Goal: Task Accomplishment & Management: Manage account settings

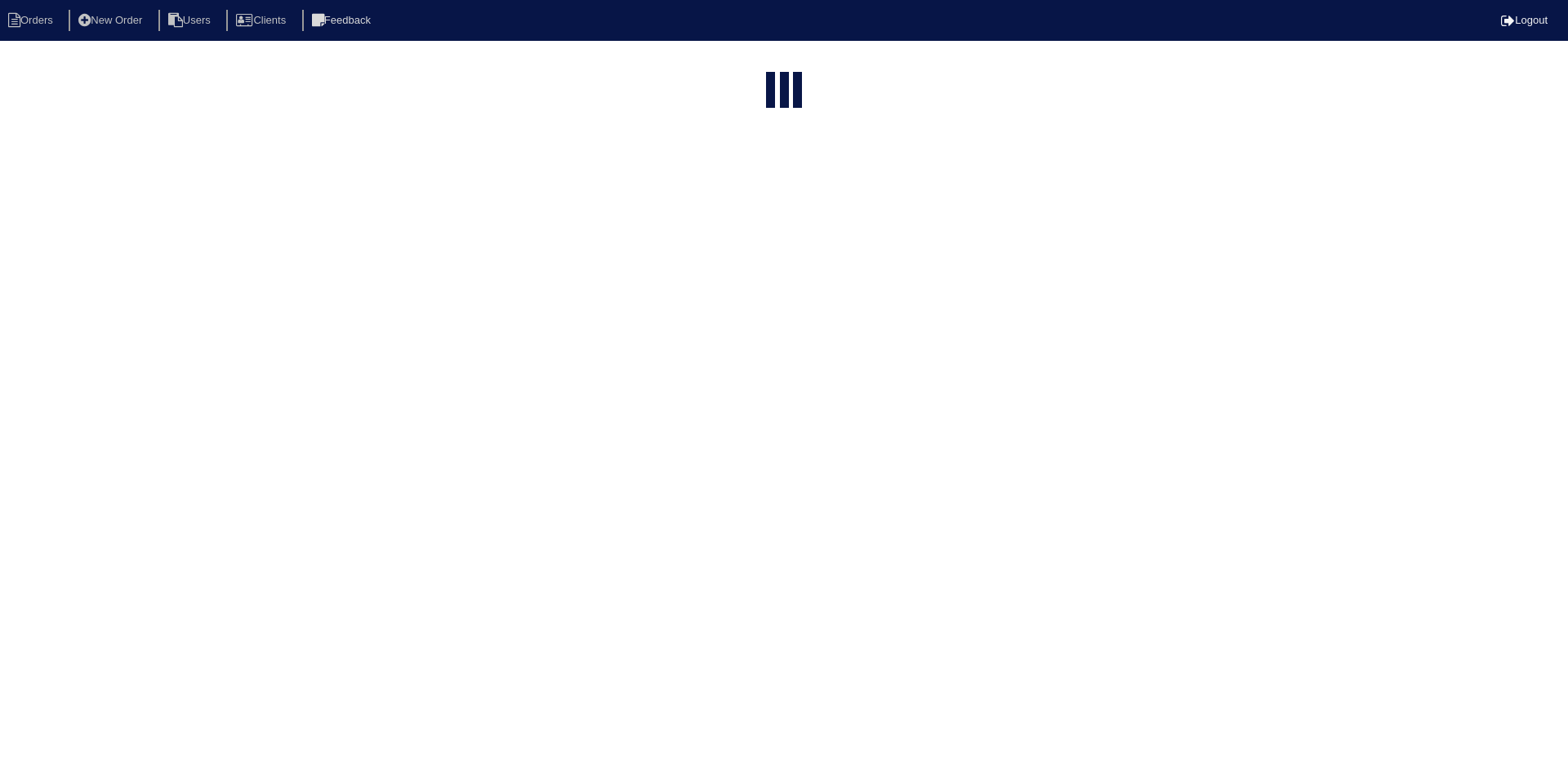
select select "15"
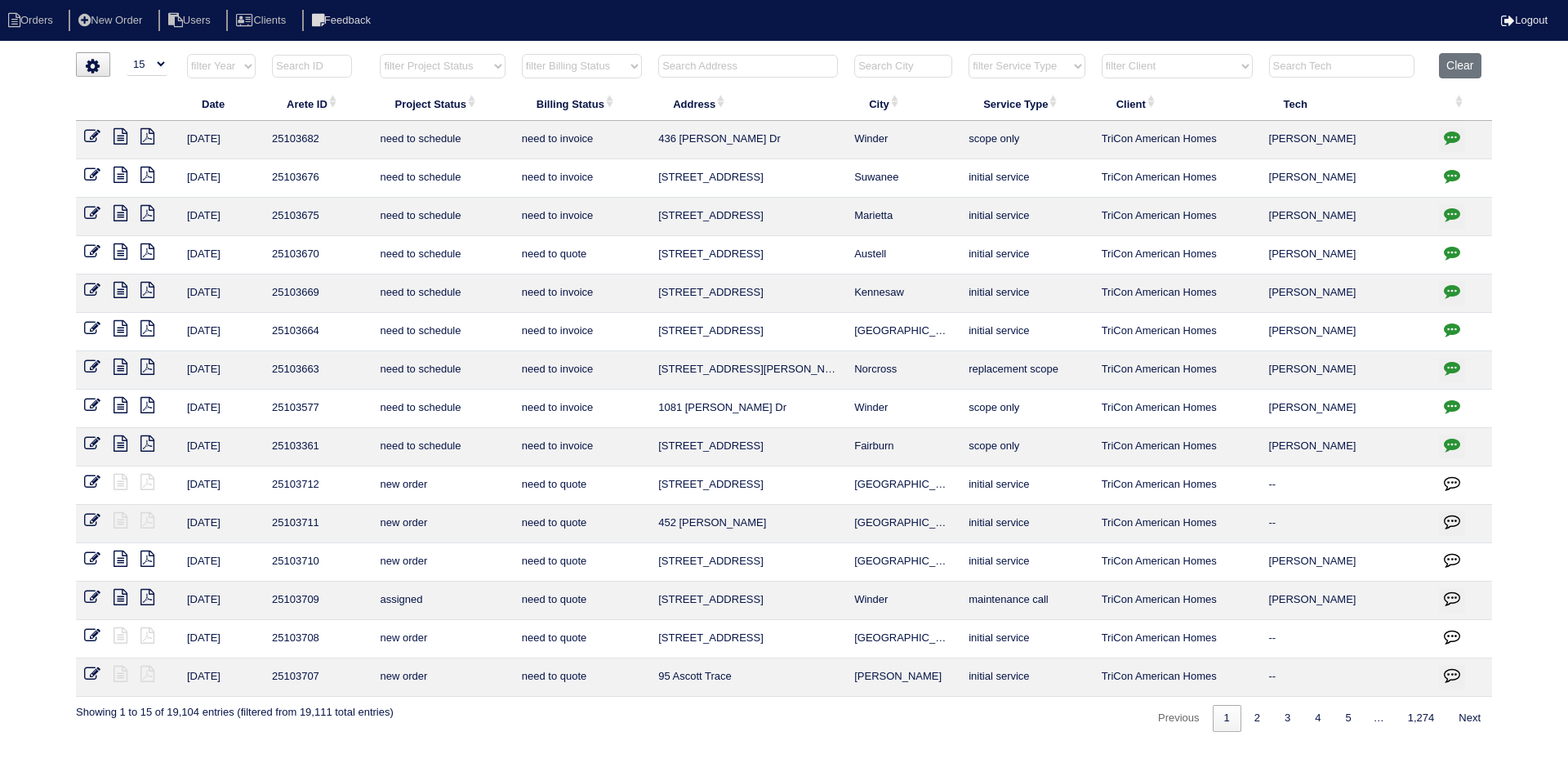
click at [723, 68] on input "text" at bounding box center [748, 67] width 180 height 23
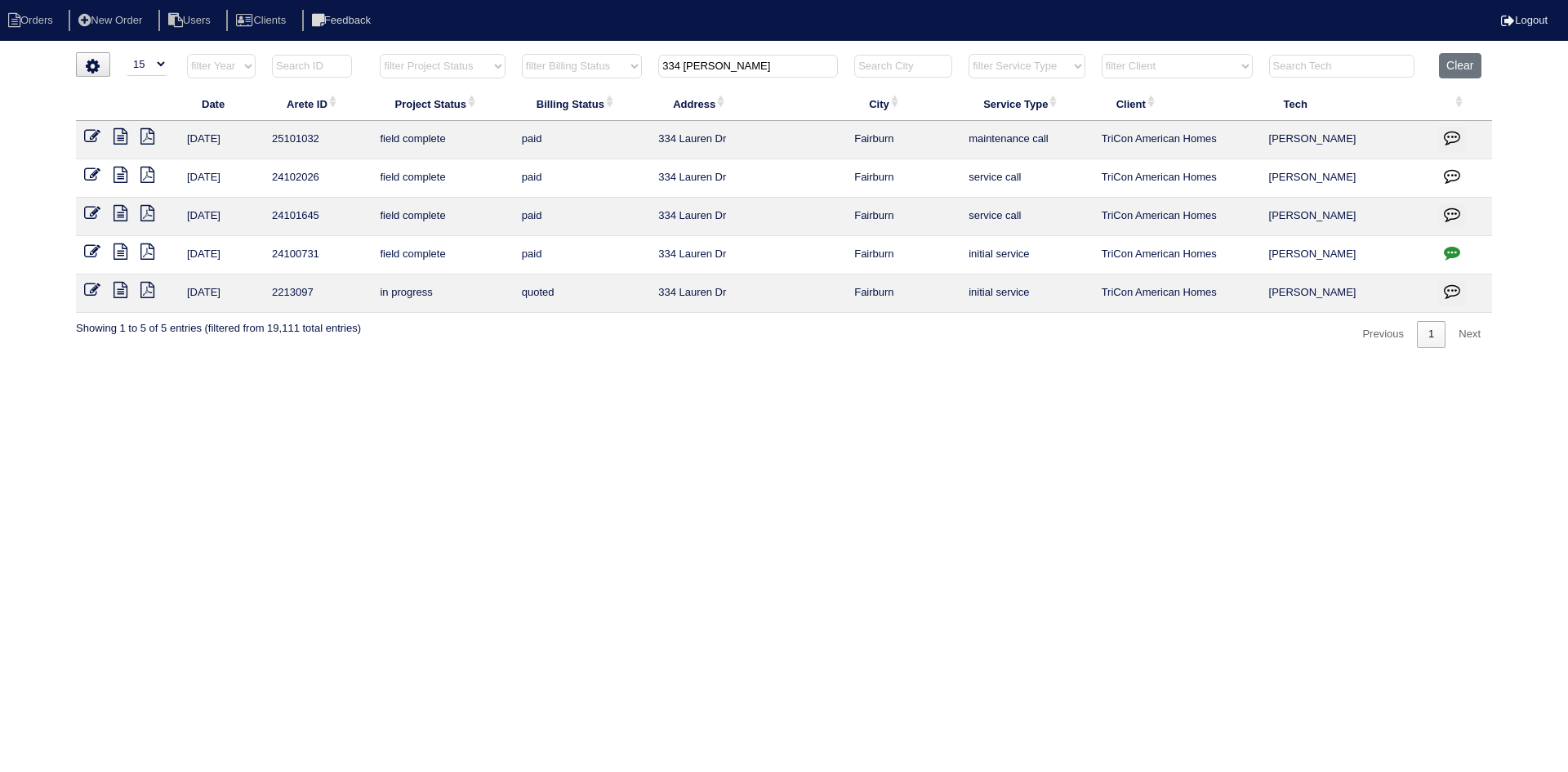
type input "334 [PERSON_NAME]"
click at [118, 130] on icon at bounding box center [120, 136] width 14 height 16
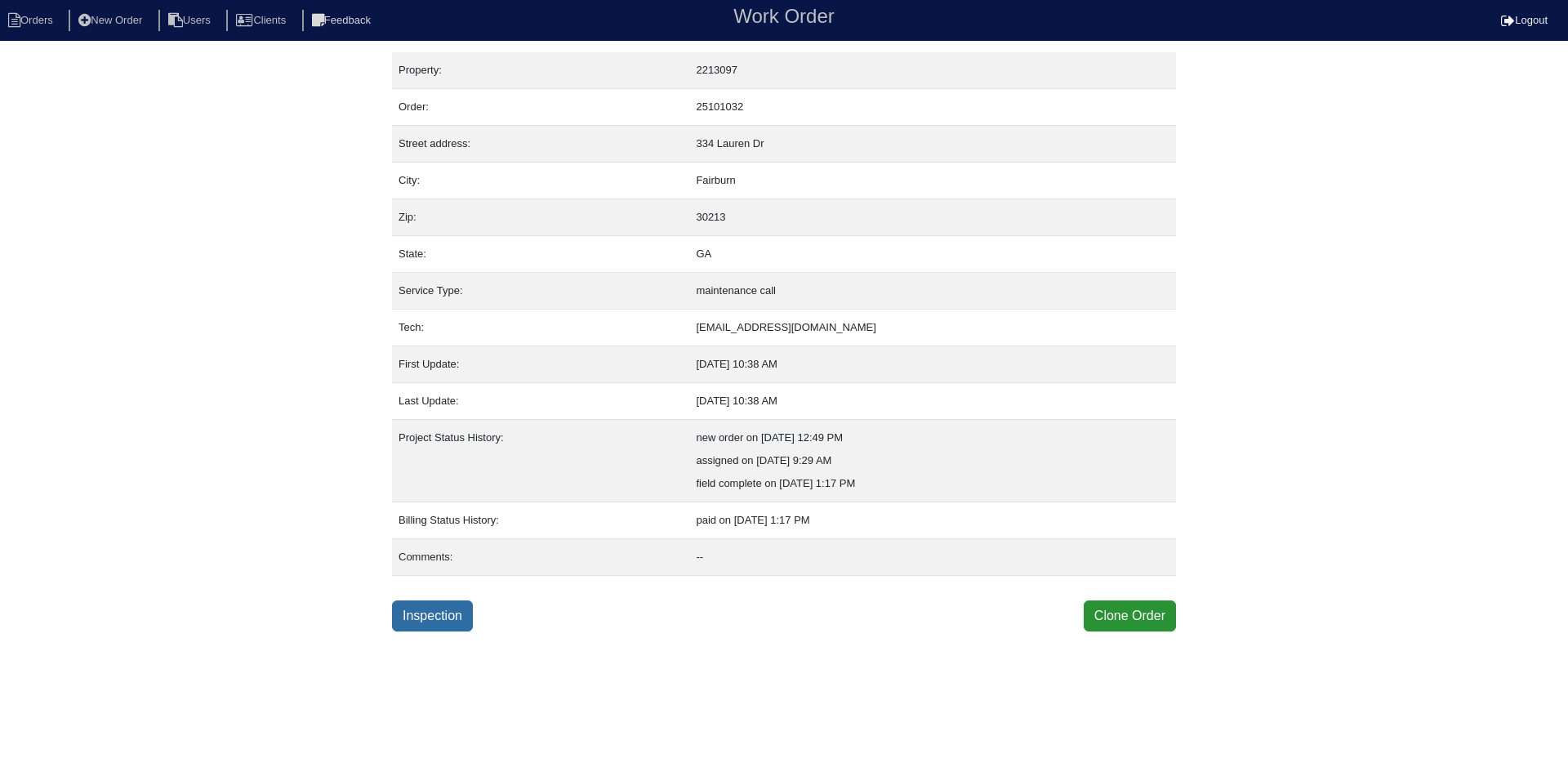
click at [406, 609] on link "Inspection" at bounding box center [432, 616] width 81 height 31
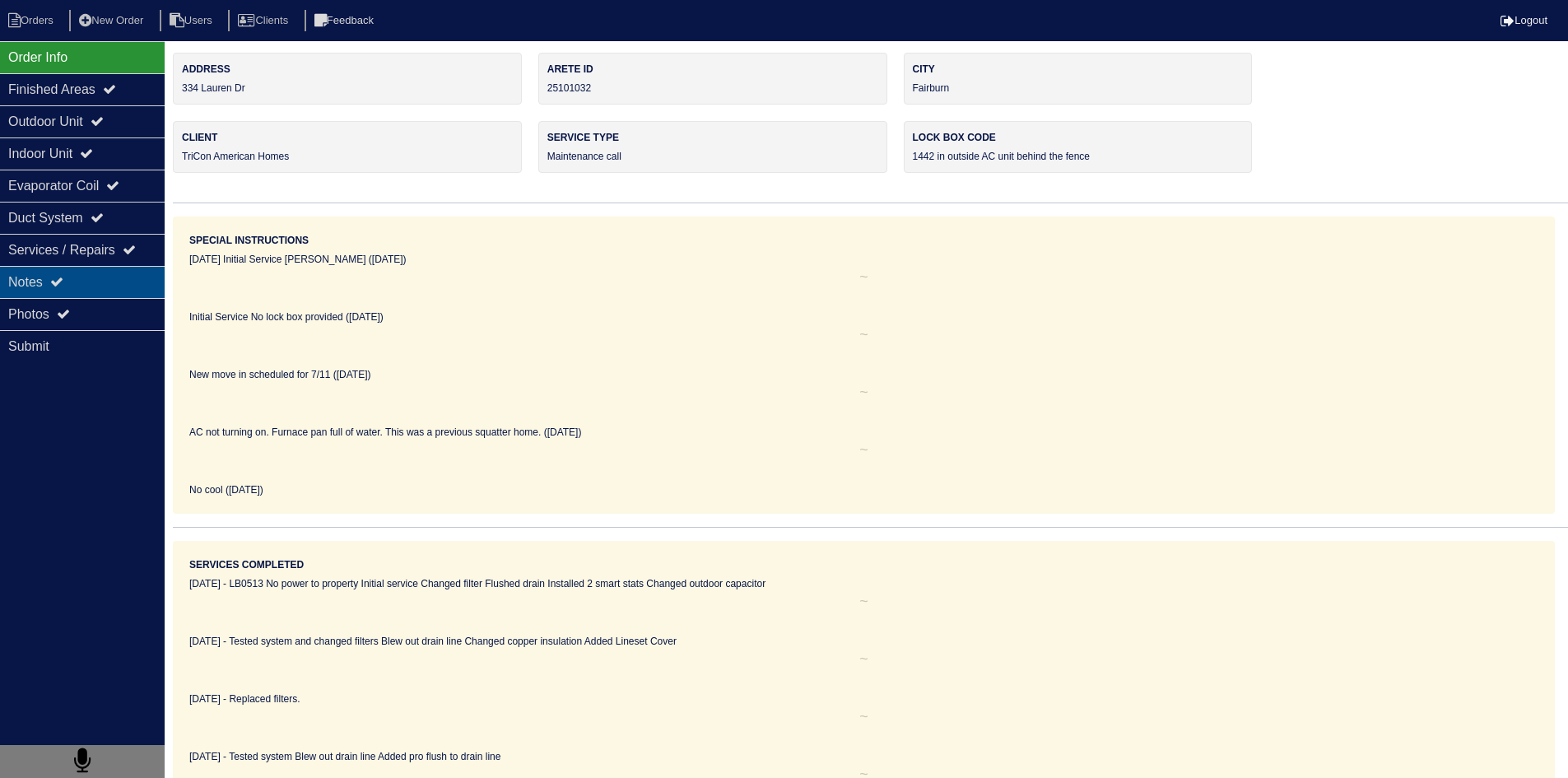
click at [73, 278] on div "Notes" at bounding box center [82, 281] width 165 height 32
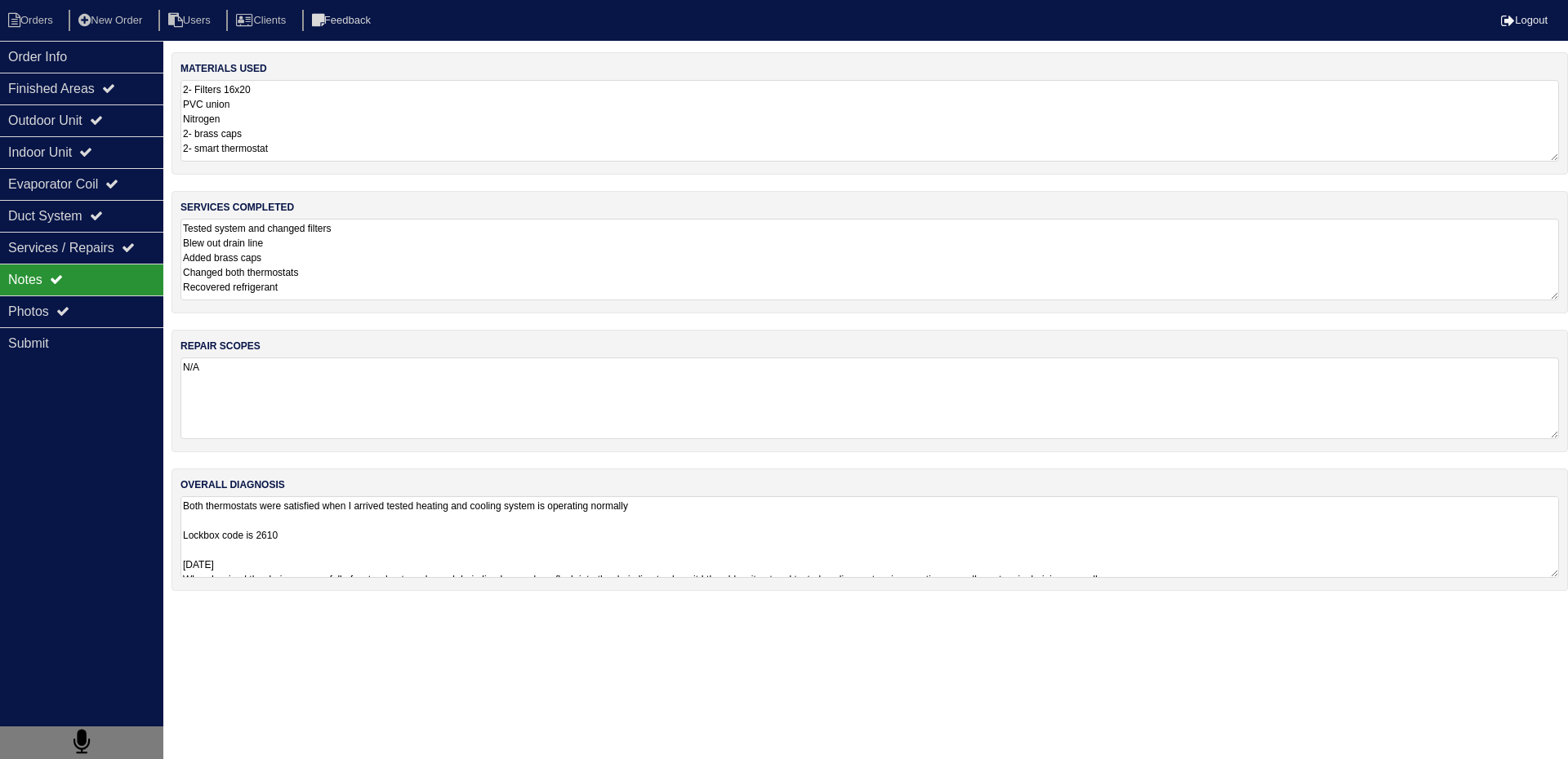
click at [318, 275] on textarea "Tested system and changed filters Blew out drain line Added brass caps Changed …" at bounding box center [870, 260] width 1379 height 82
click at [110, 315] on div "Photos" at bounding box center [82, 311] width 164 height 31
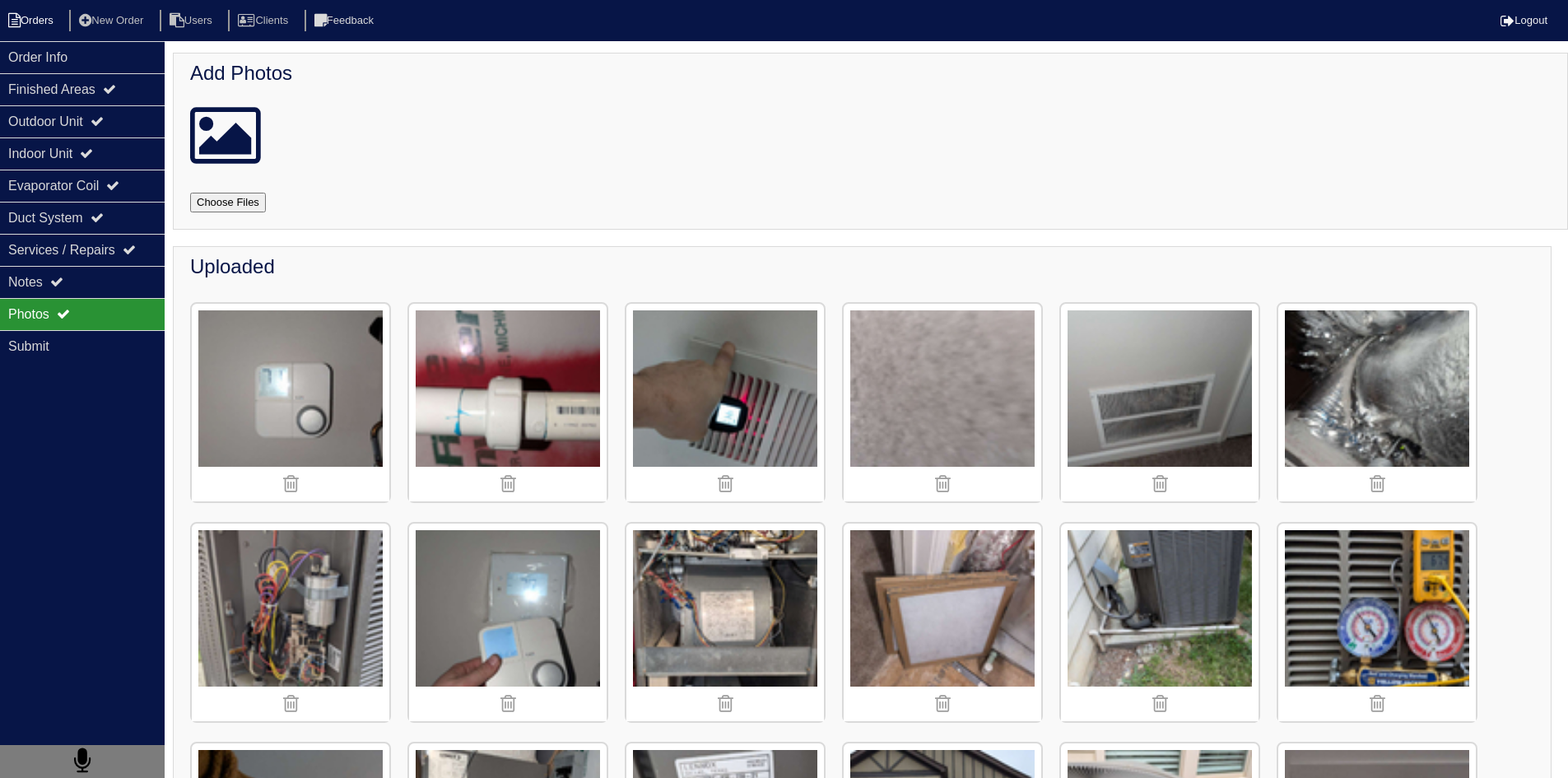
click at [36, 18] on li "Orders" at bounding box center [34, 20] width 67 height 22
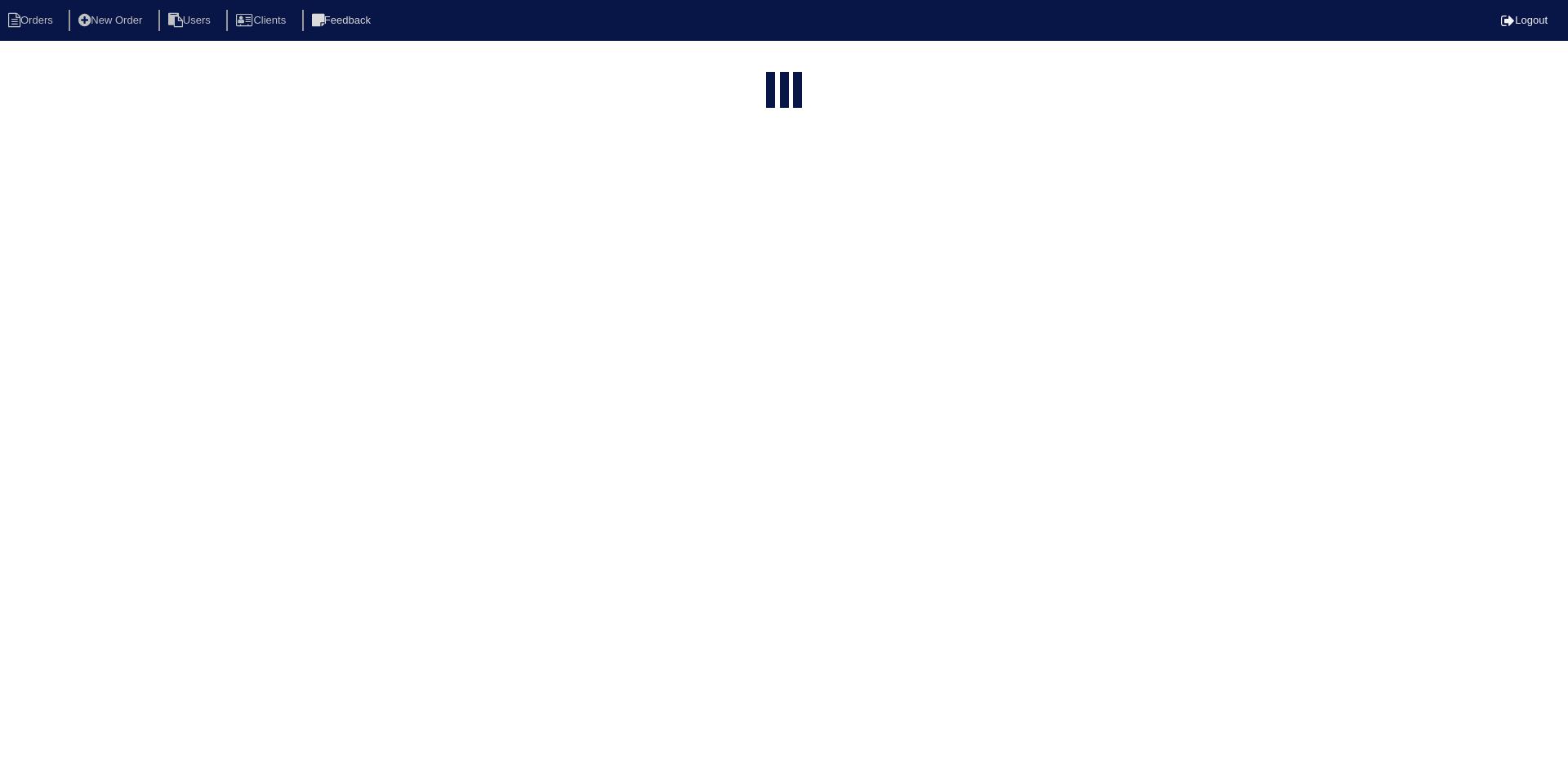
select select "15"
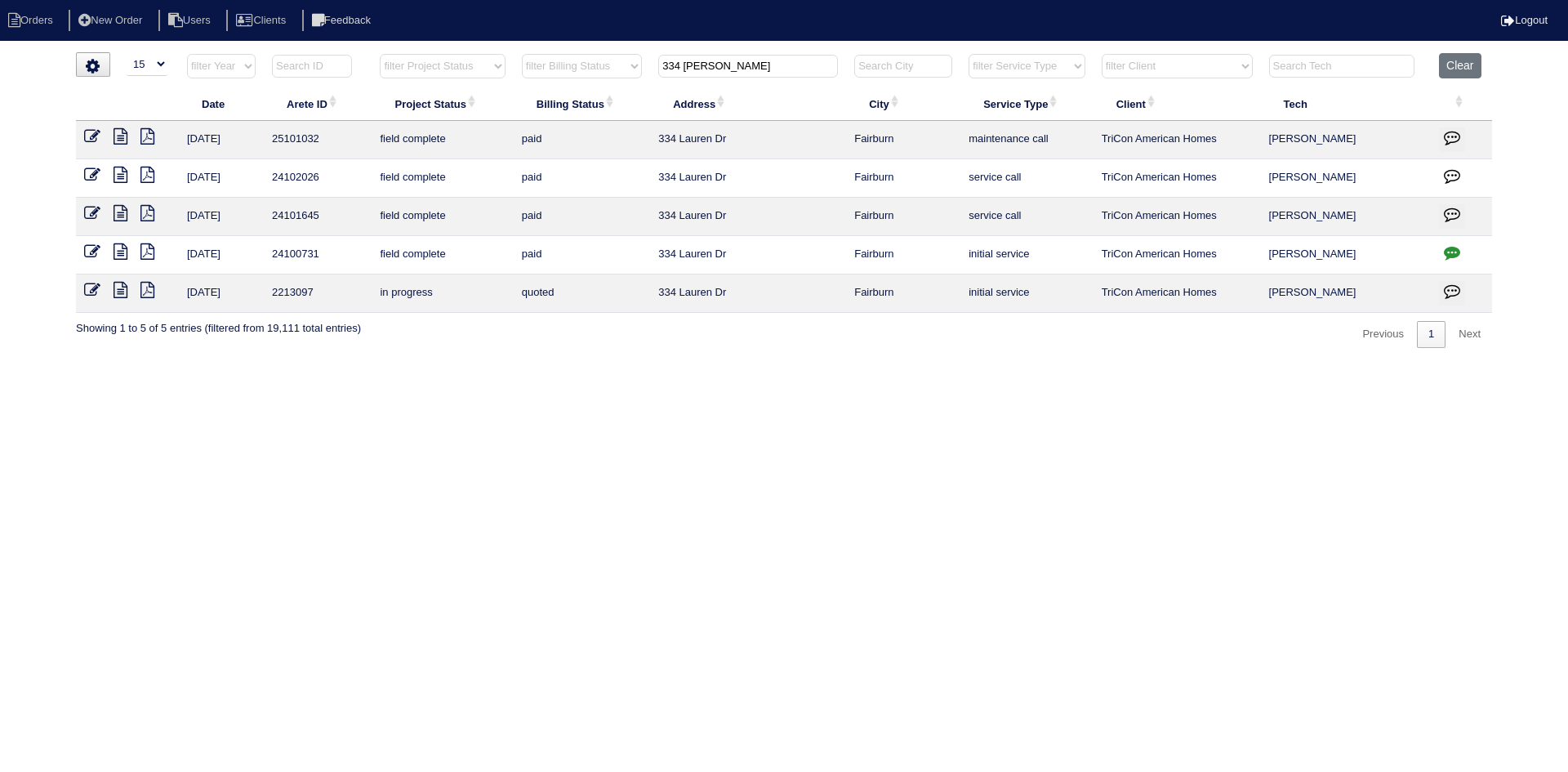
drag, startPoint x: 735, startPoint y: 63, endPoint x: 624, endPoint y: 67, distance: 111.1
click at [624, 67] on tr "filter Year -- Any Year -- 2025 2024 2023 2022 2021 2020 2019 filter Project St…" at bounding box center [784, 69] width 1417 height 33
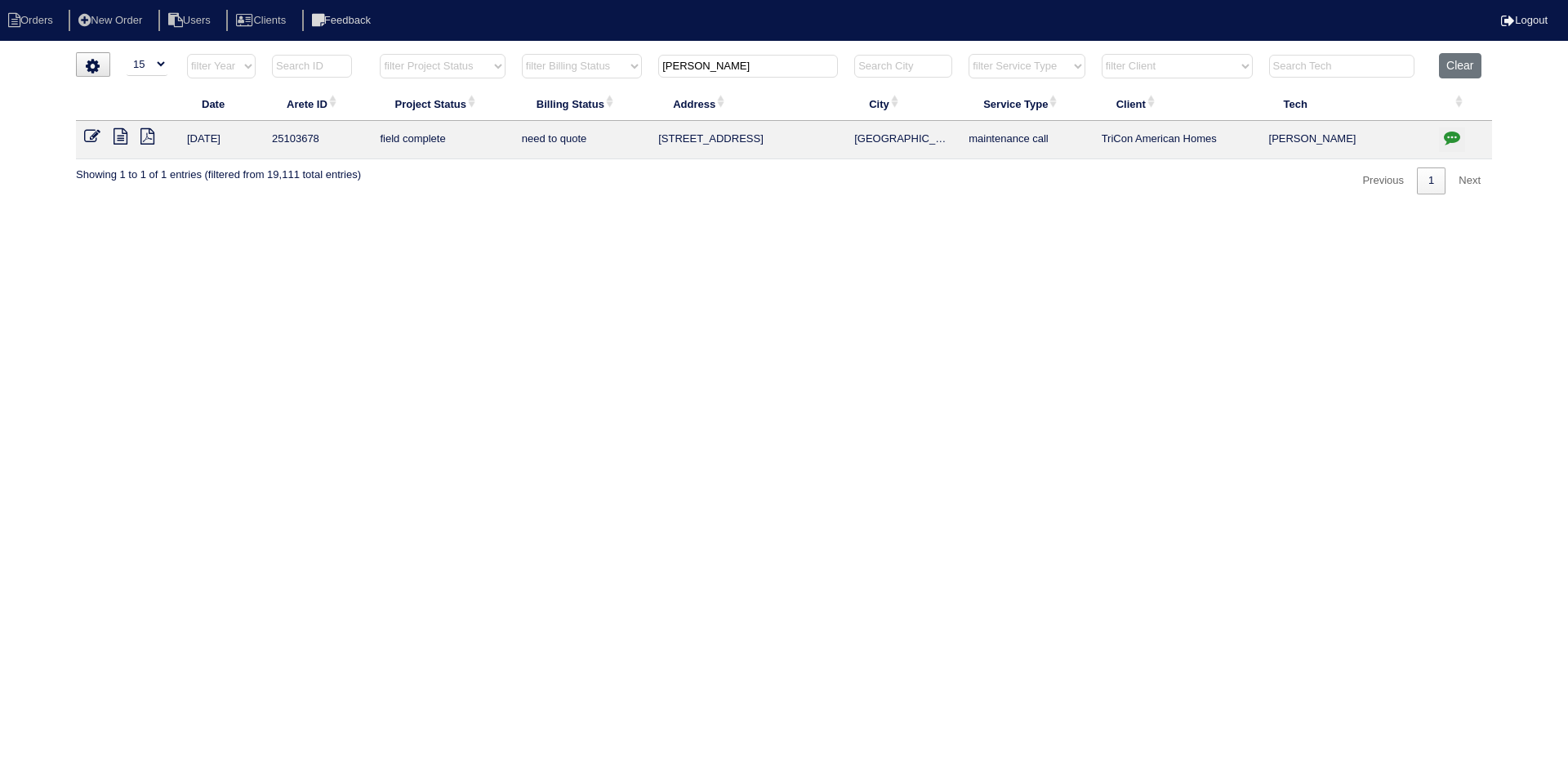
type input "[PERSON_NAME]"
click at [120, 136] on icon at bounding box center [120, 136] width 14 height 16
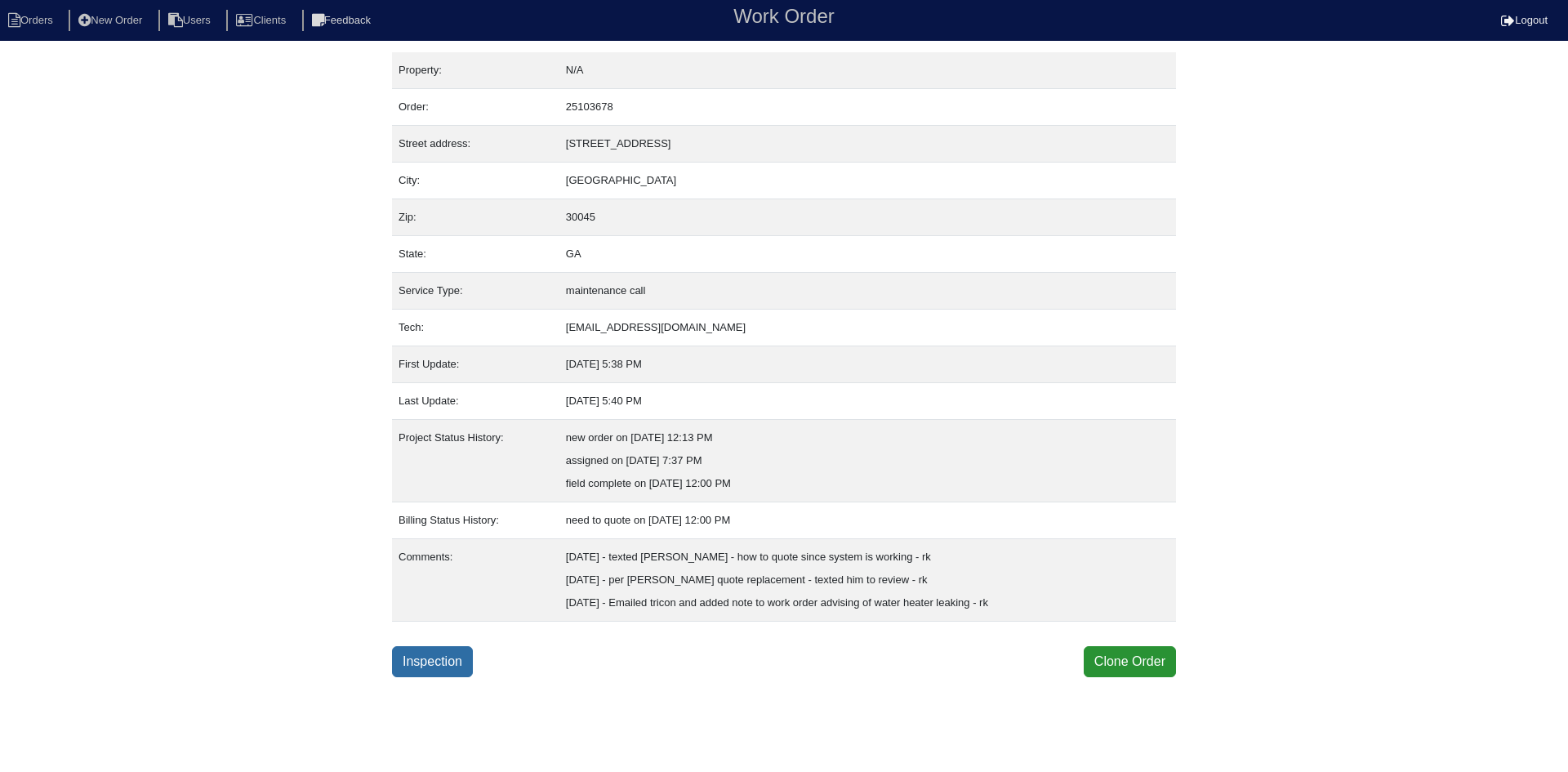
click at [413, 669] on link "Inspection" at bounding box center [432, 662] width 81 height 31
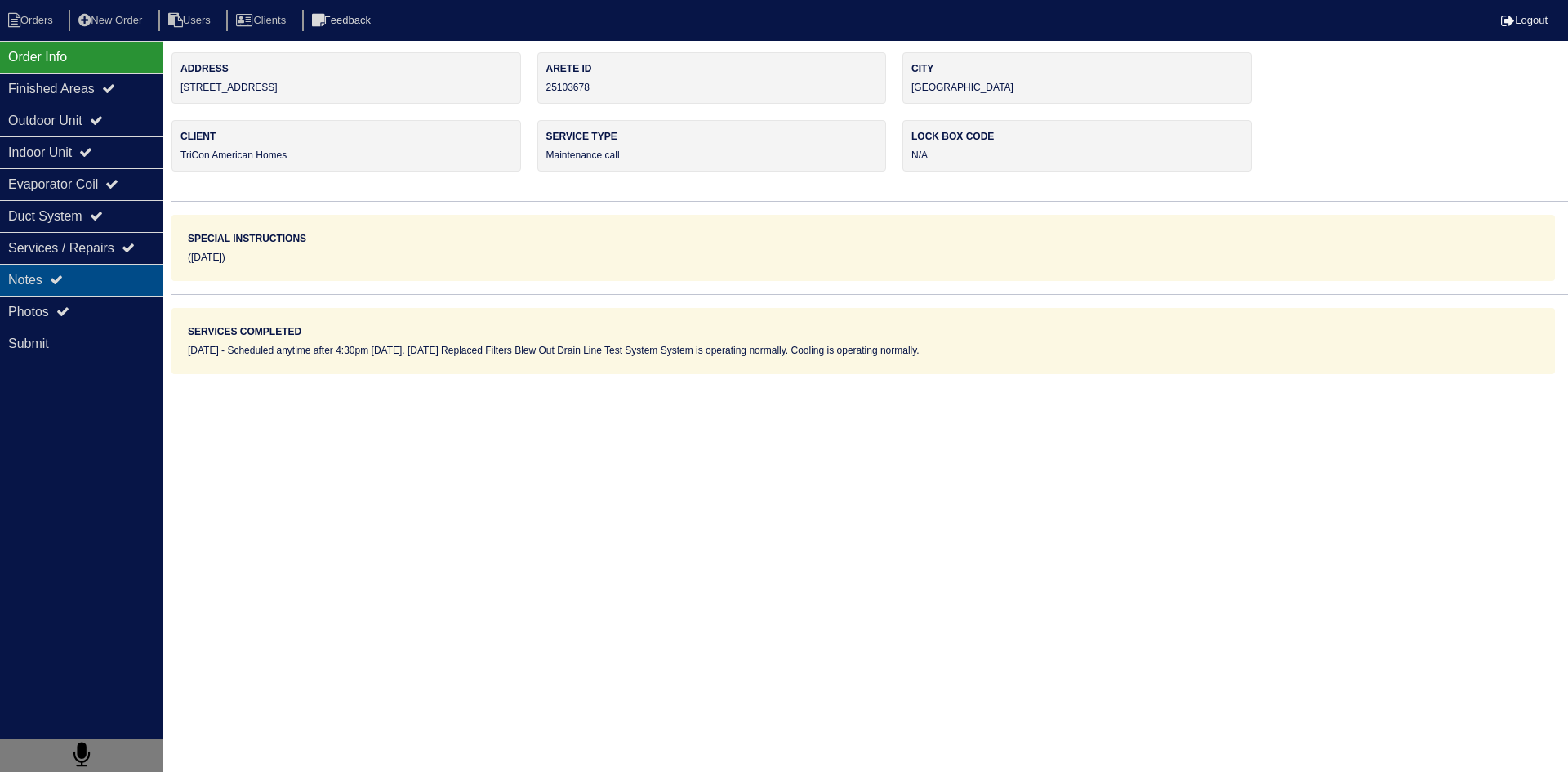
click at [108, 280] on div "Notes" at bounding box center [82, 279] width 164 height 31
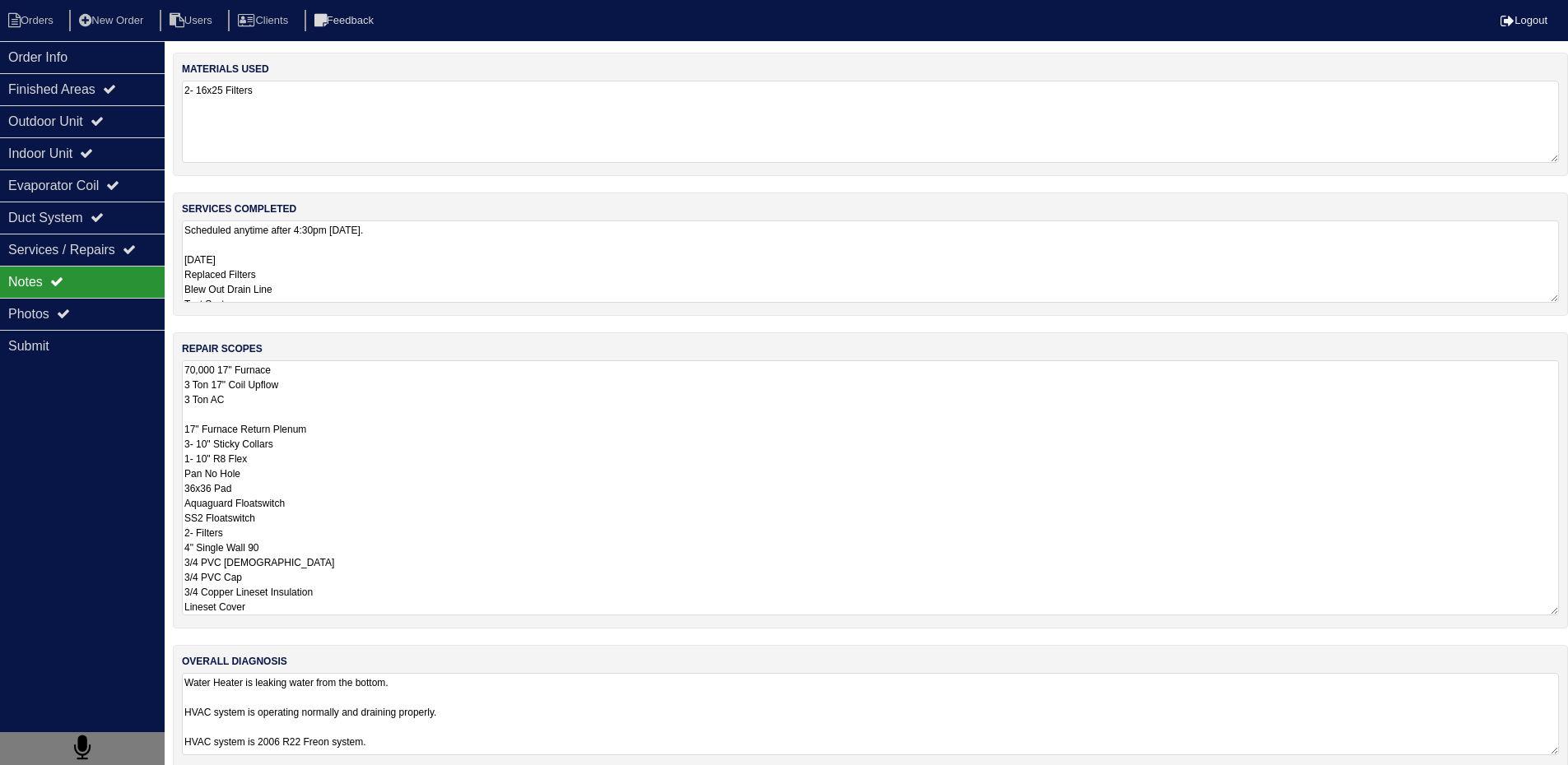
click at [347, 390] on textarea "70,000 17" Furnace 3 Ton 17" Coil Upflow 3 Ton AC 17" Furnace Return Plenum 3- …" at bounding box center [871, 488] width 1377 height 255
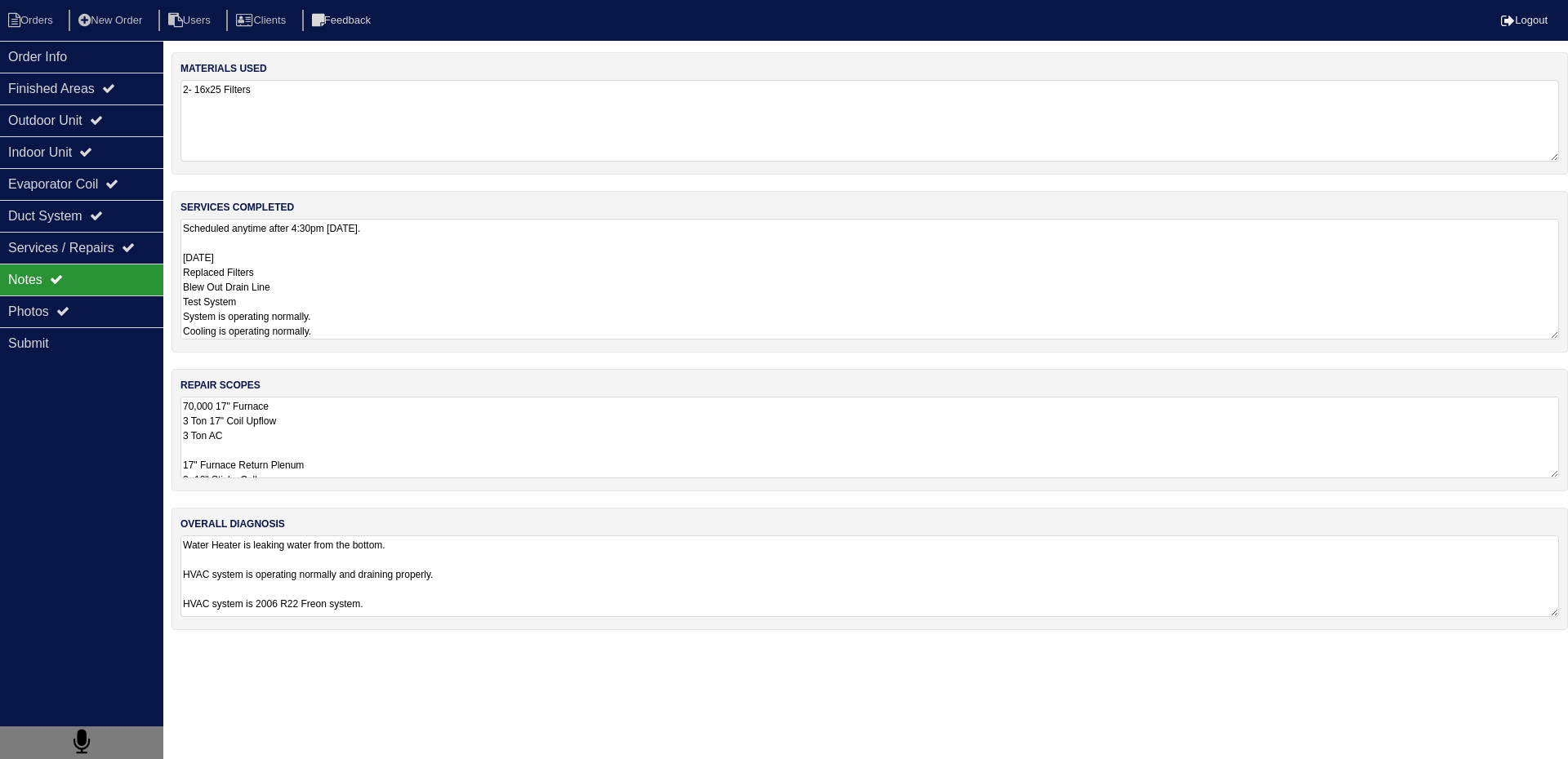
click at [362, 268] on textarea "Scheduled anytime after 4:30pm Tuesday. 10/7/25 Replaced Filters Blew Out Drain…" at bounding box center [870, 279] width 1379 height 121
click at [382, 573] on textarea "Water Heater is leaking water from the bottom. HVAC system is operating normall…" at bounding box center [870, 576] width 1379 height 82
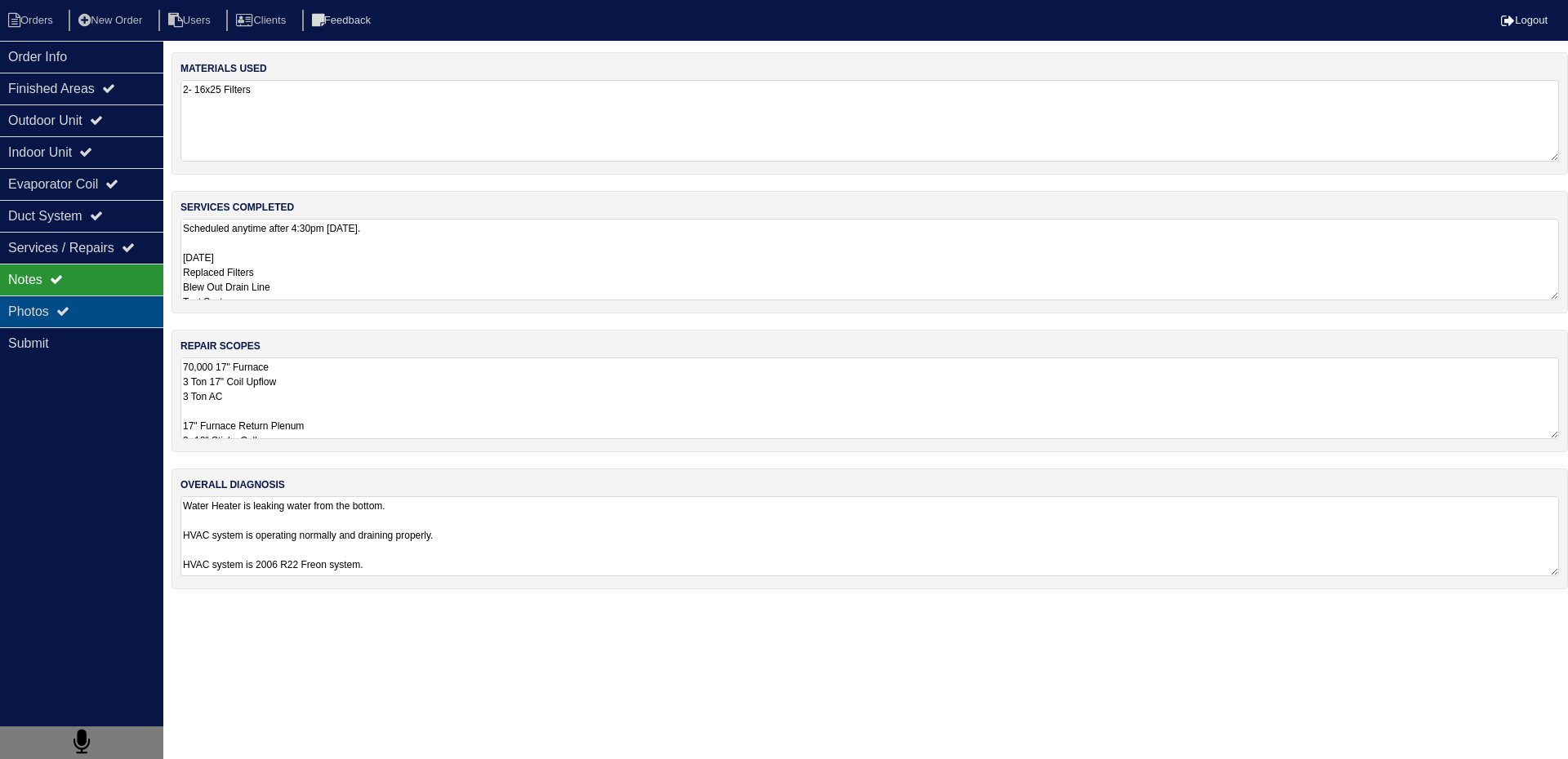
click at [118, 313] on div "Photos" at bounding box center [82, 311] width 164 height 31
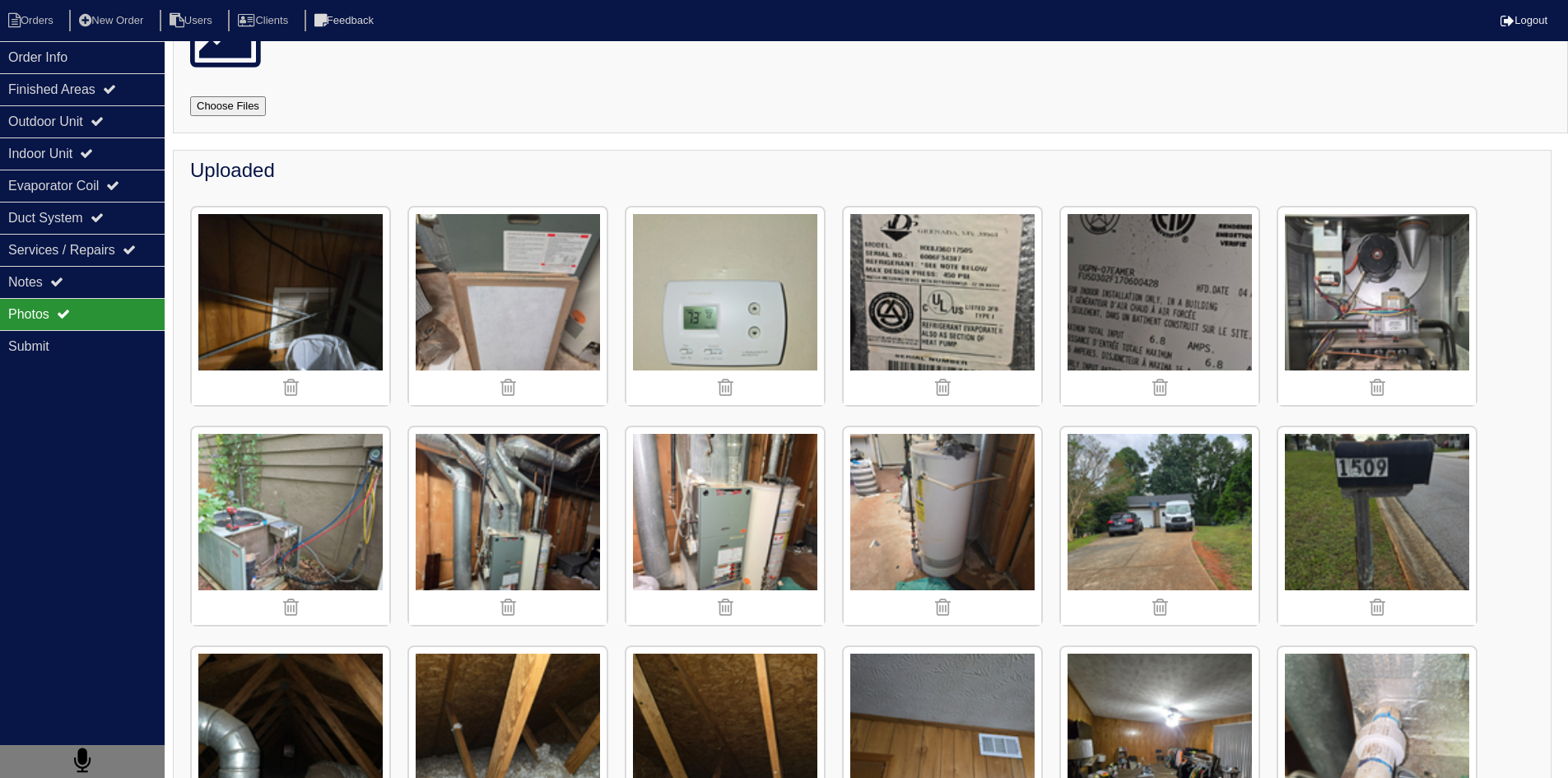
scroll to position [248, 0]
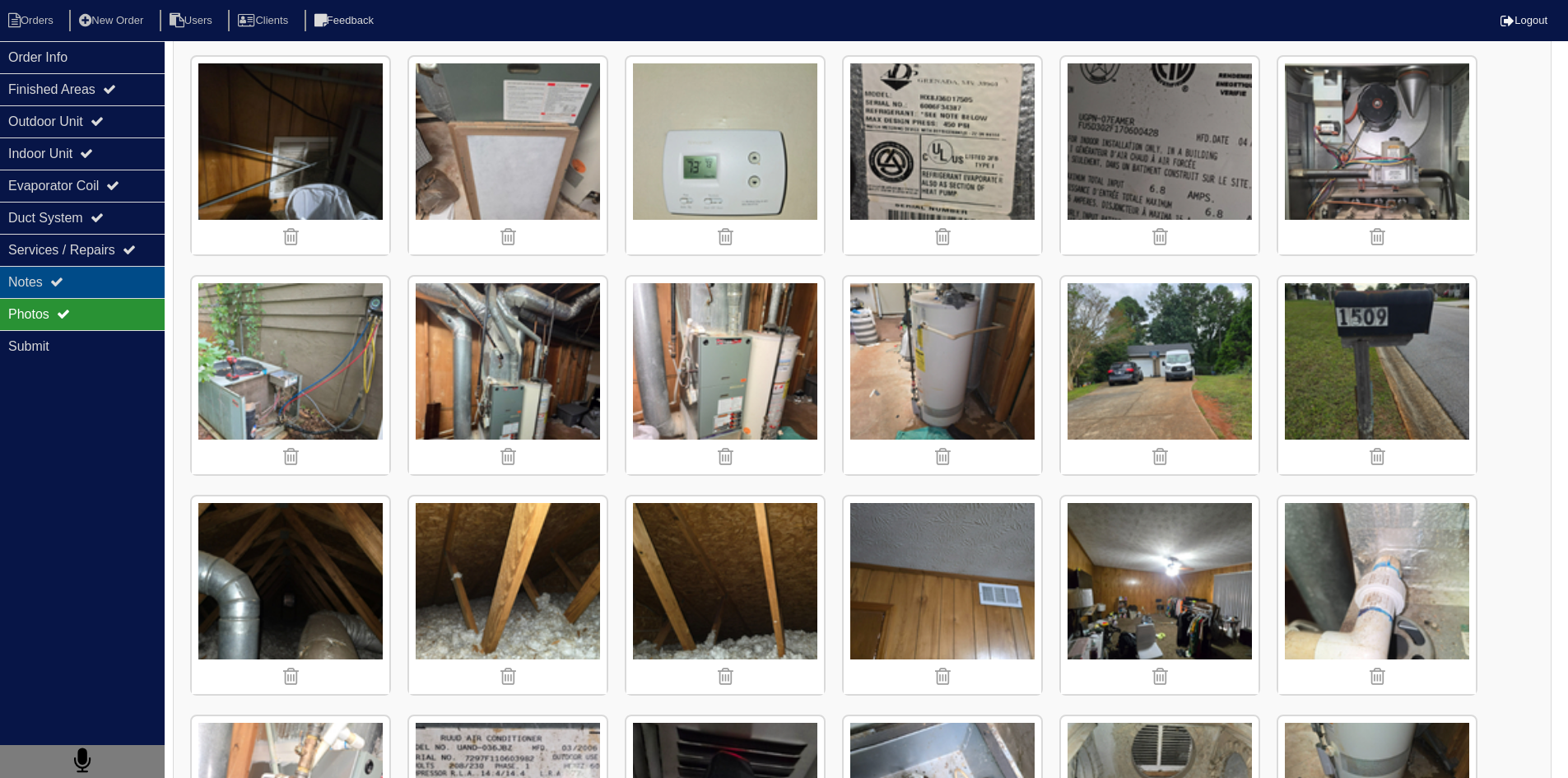
drag, startPoint x: 102, startPoint y: 285, endPoint x: 110, endPoint y: 287, distance: 8.2
click at [102, 285] on div "Notes" at bounding box center [82, 281] width 165 height 32
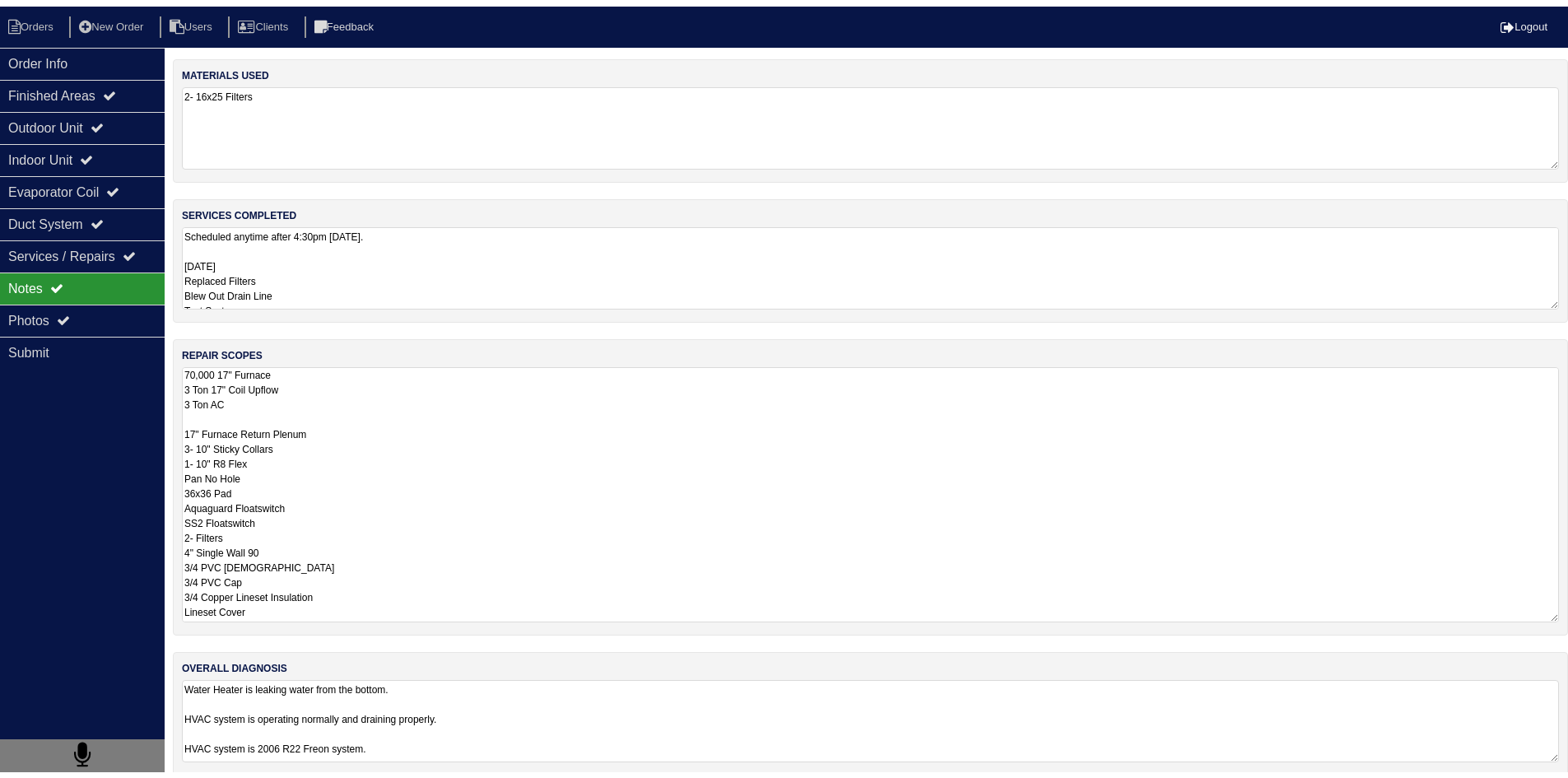
scroll to position [2, 0]
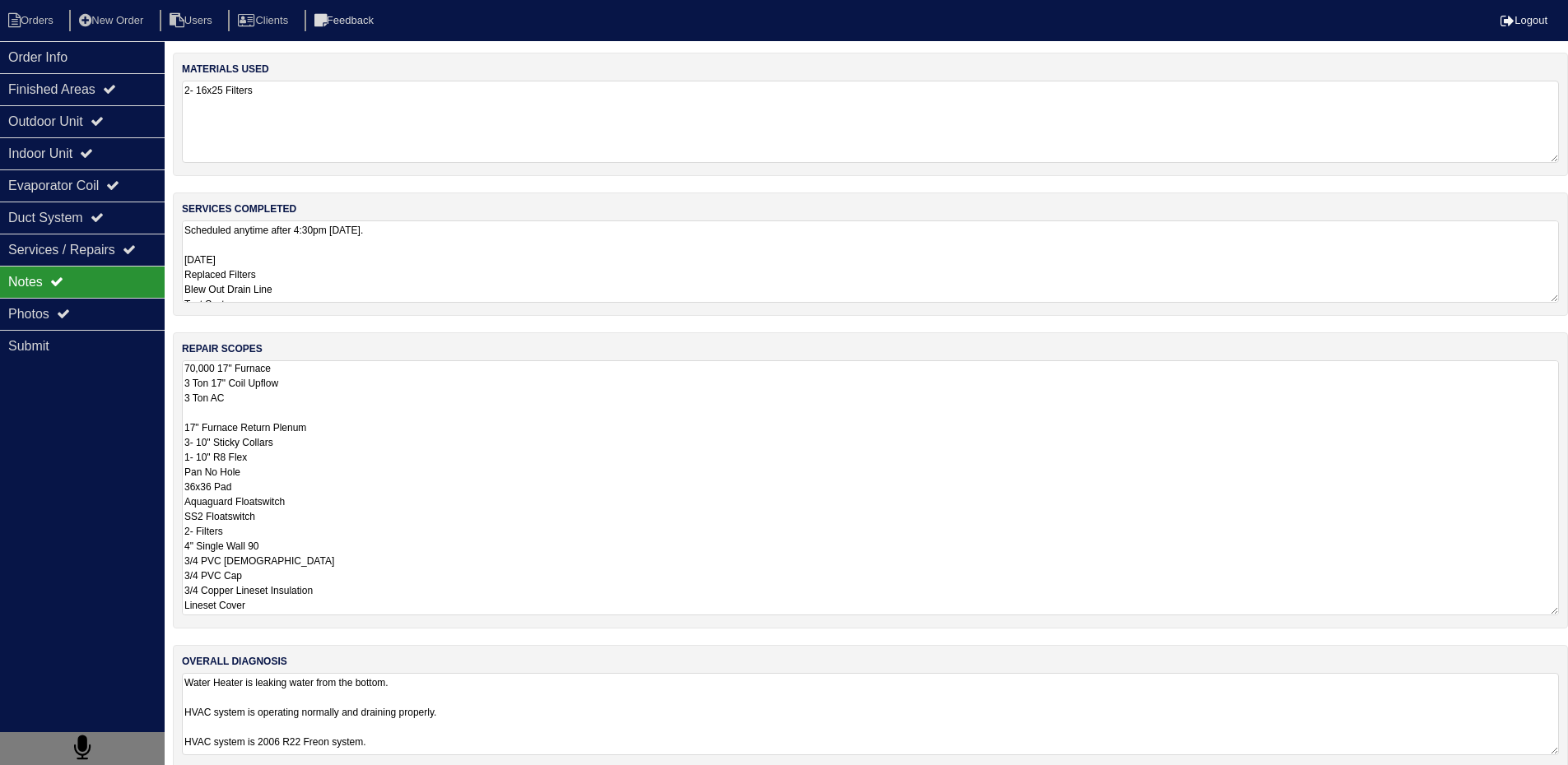
click at [491, 425] on textarea "70,000 17" Furnace 3 Ton 17" Coil Upflow 3 Ton AC 17" Furnace Return Plenum 3- …" at bounding box center [871, 488] width 1377 height 255
click at [112, 313] on div "Photos" at bounding box center [82, 313] width 165 height 32
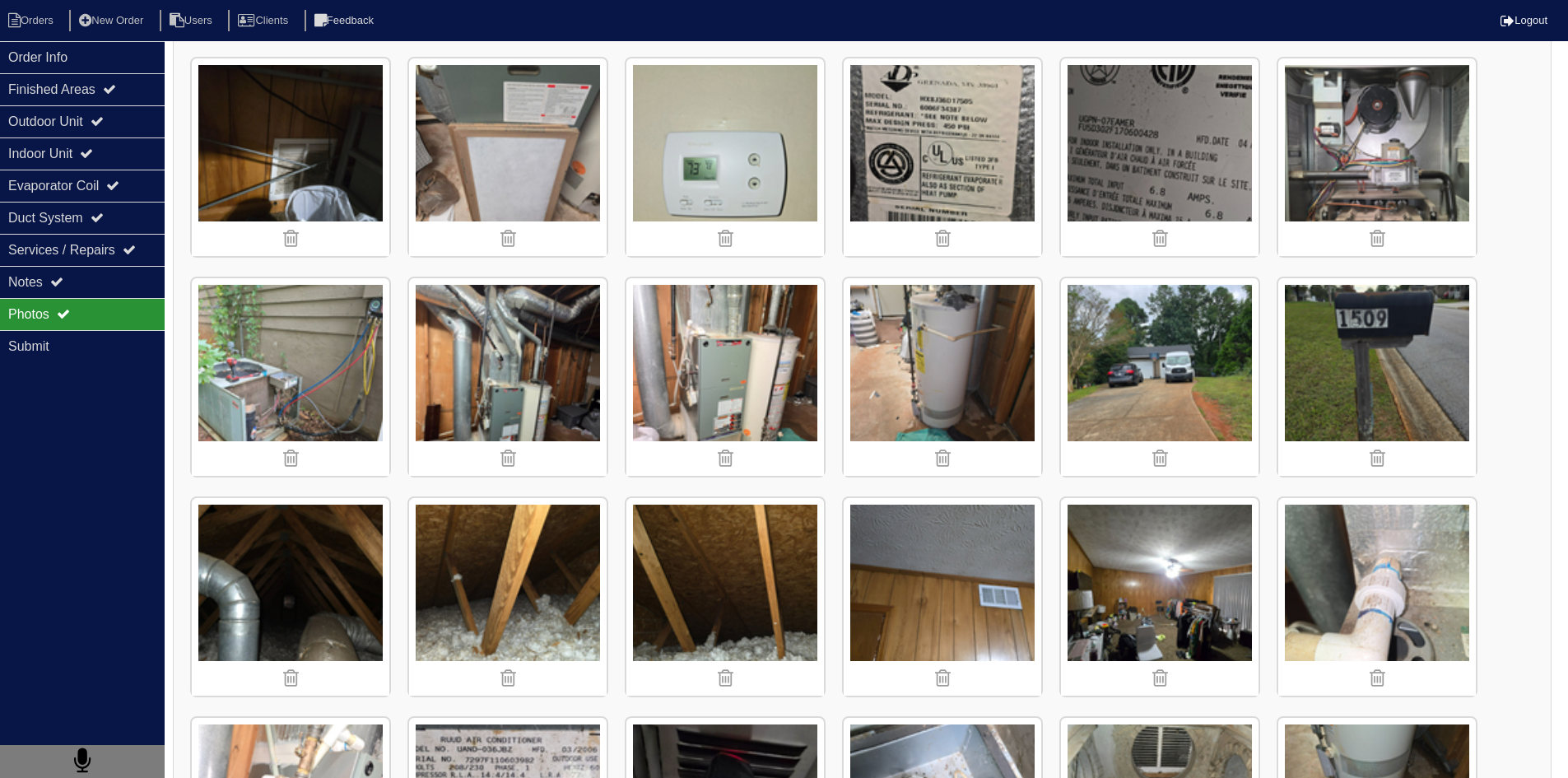
scroll to position [224, 0]
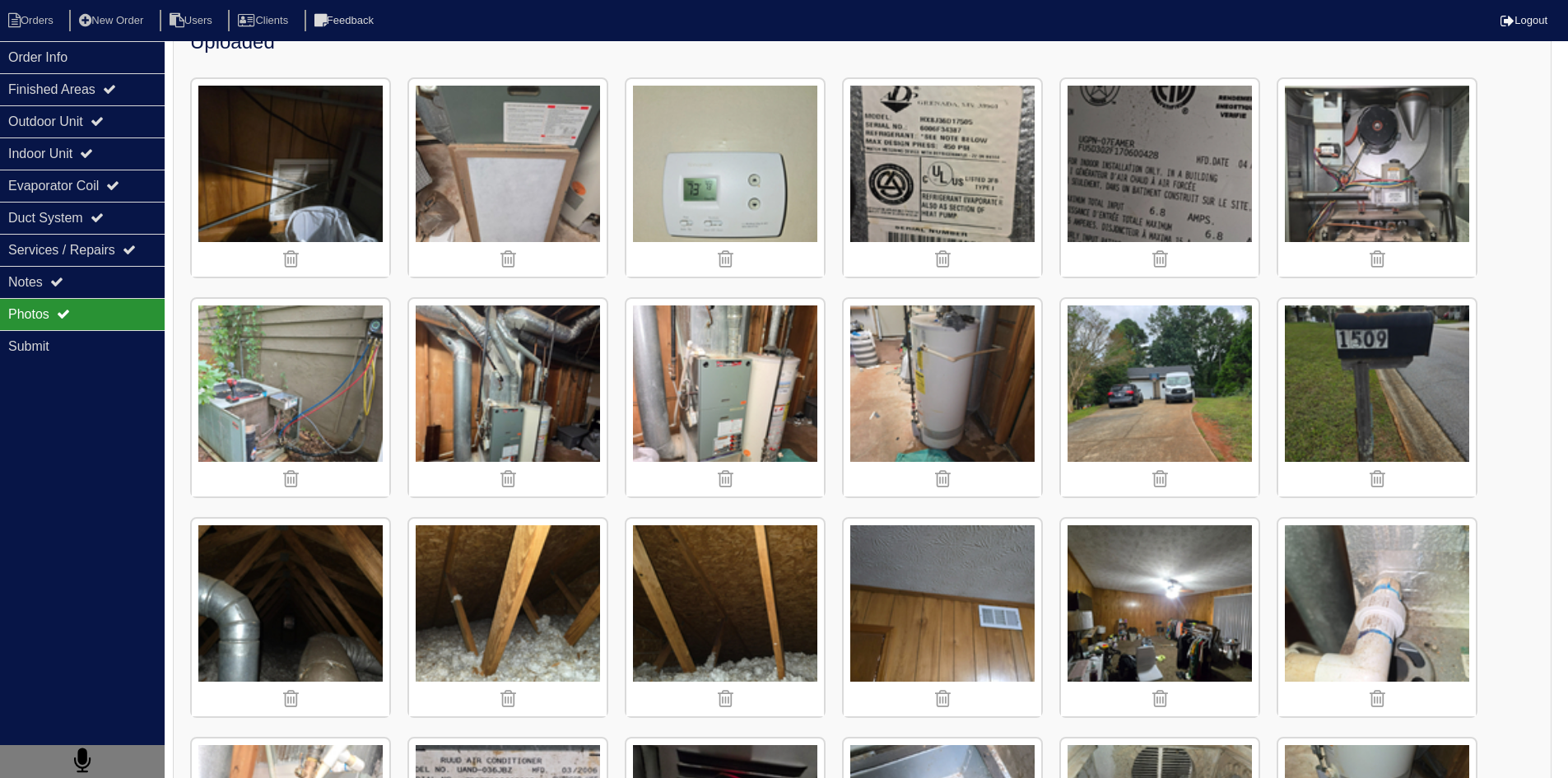
click at [296, 421] on img at bounding box center [291, 398] width 198 height 198
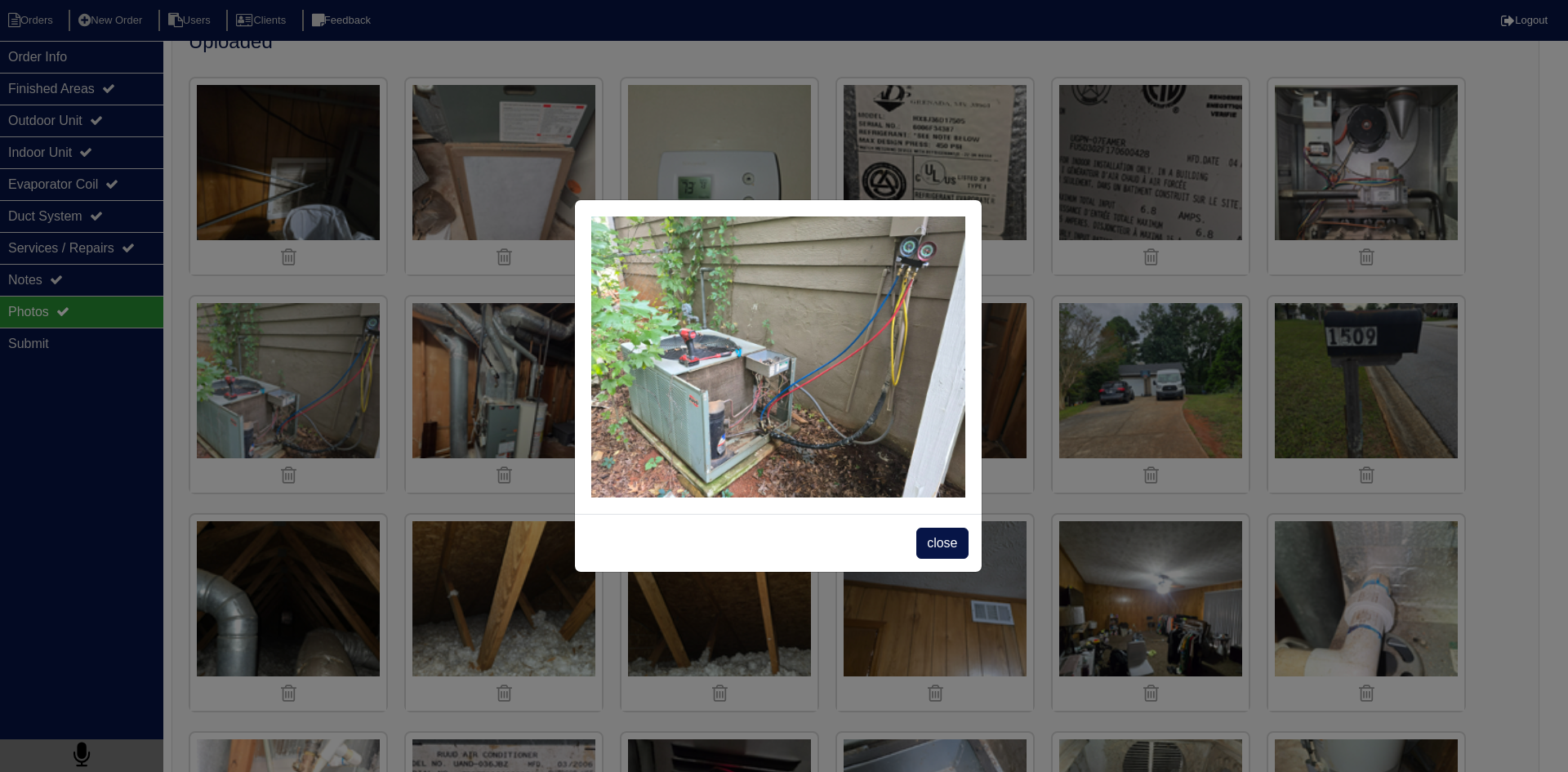
click at [974, 559] on div "close" at bounding box center [778, 543] width 407 height 58
click at [921, 545] on span "close" at bounding box center [942, 544] width 51 height 31
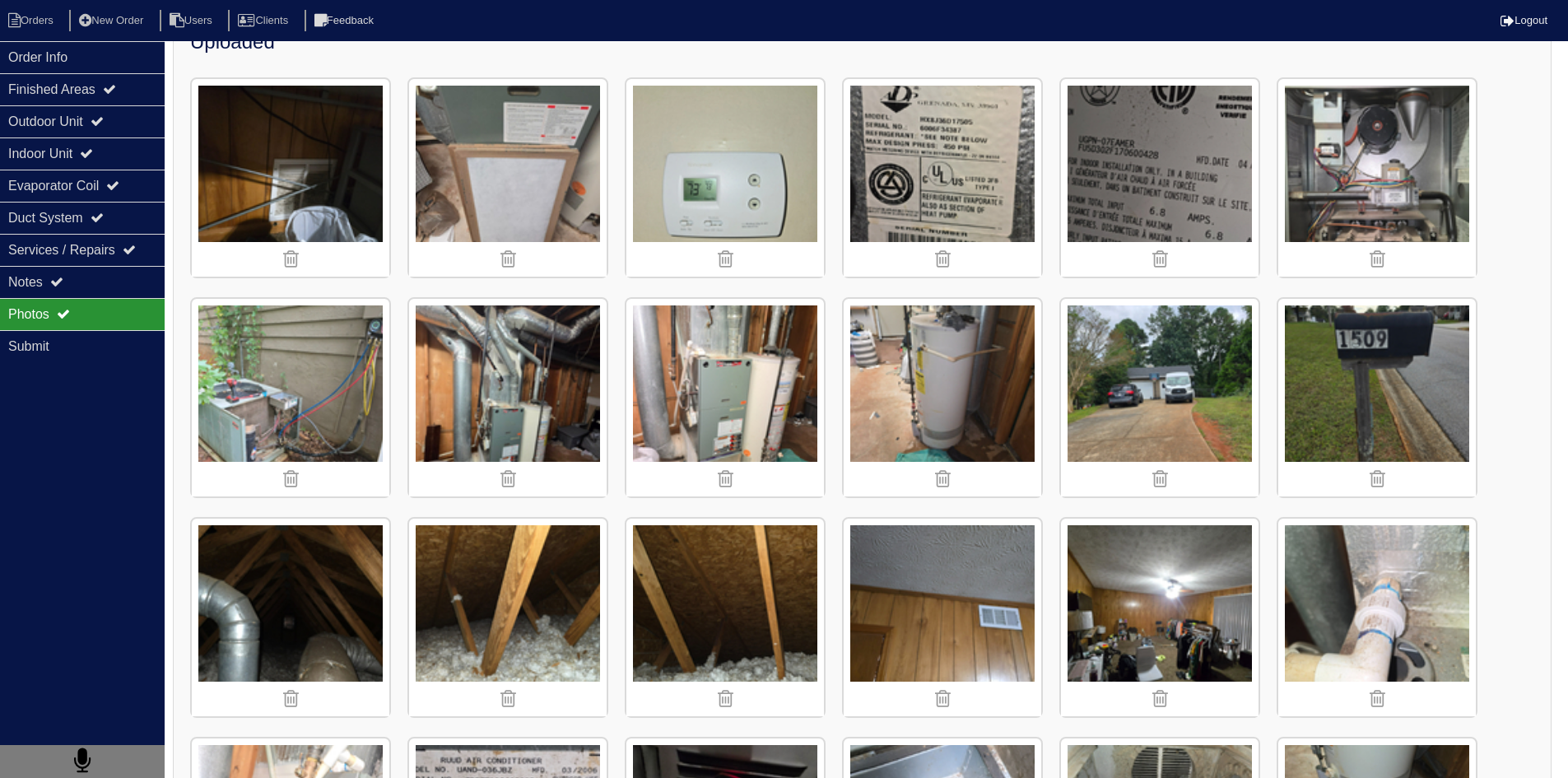
click at [476, 380] on img at bounding box center [508, 398] width 198 height 198
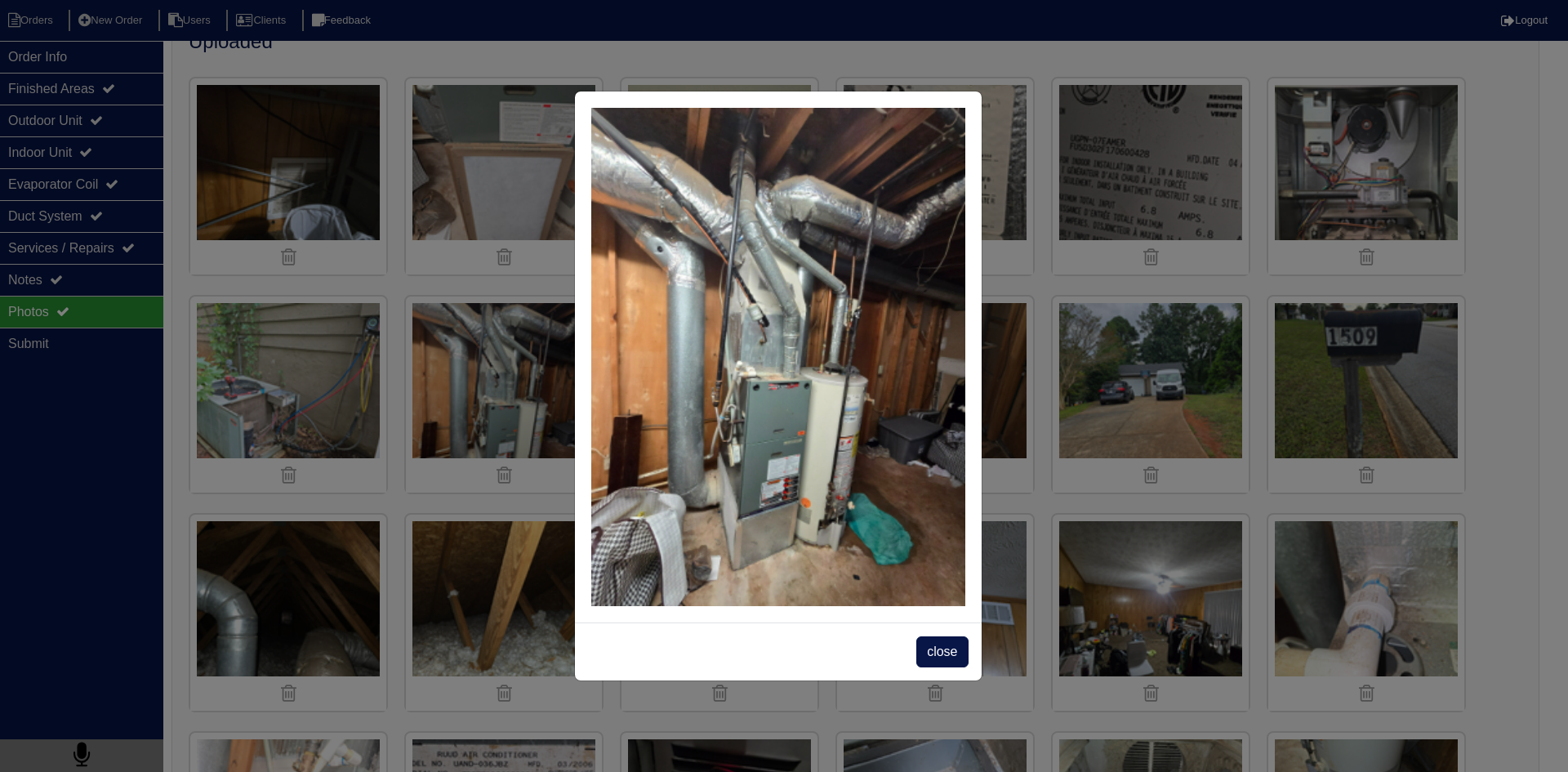
click at [1513, 509] on div "close" at bounding box center [784, 386] width 1568 height 772
click at [944, 645] on span "close" at bounding box center [942, 652] width 51 height 31
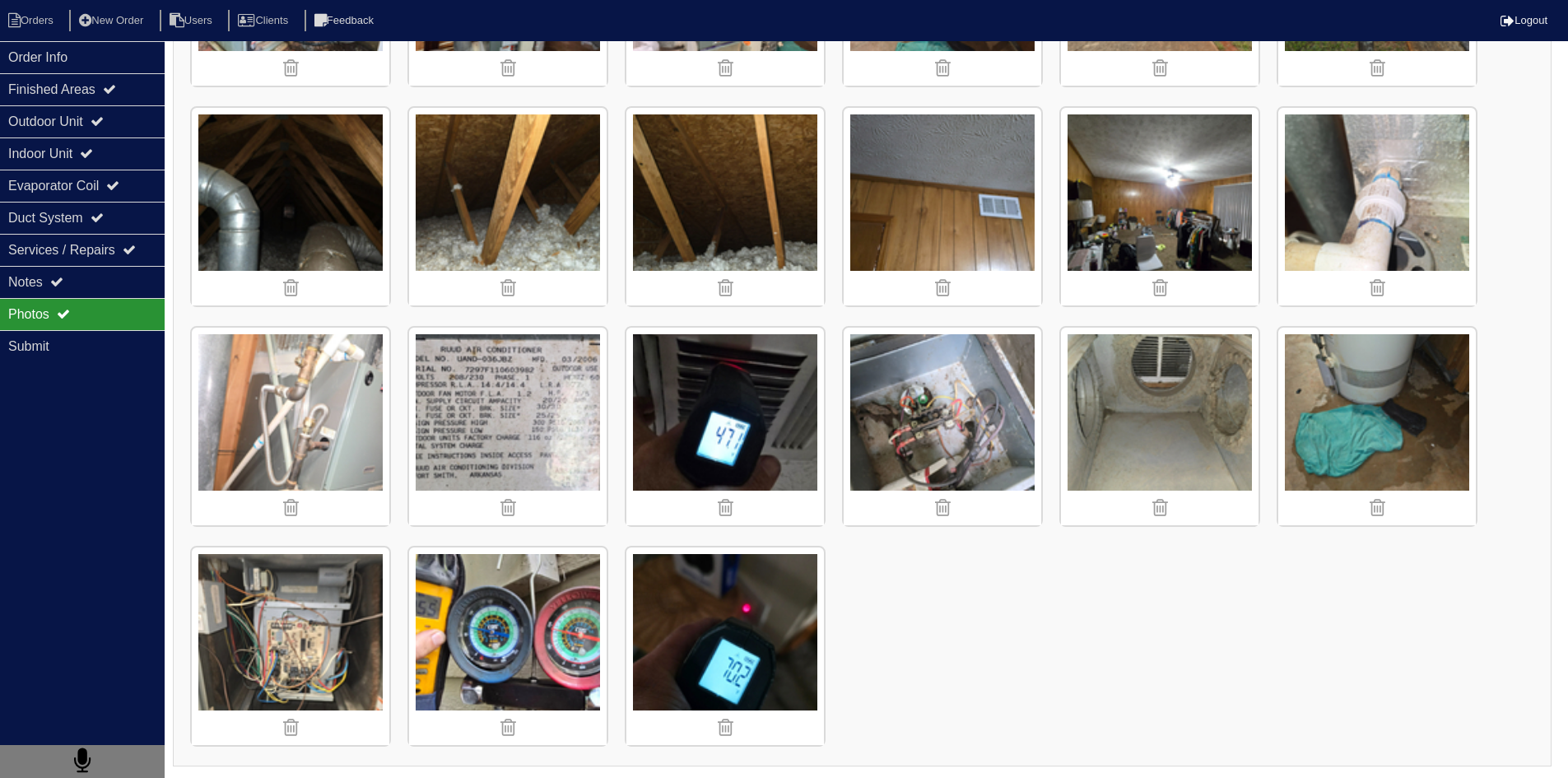
scroll to position [637, 0]
